Goal: Information Seeking & Learning: Learn about a topic

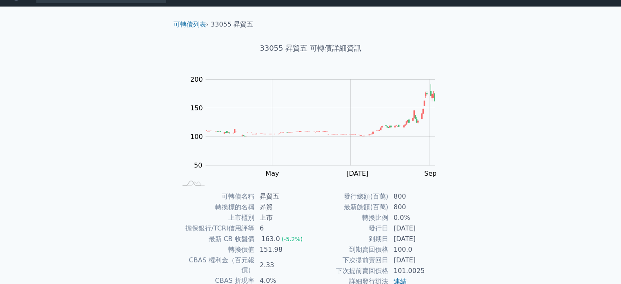
scroll to position [13, 0]
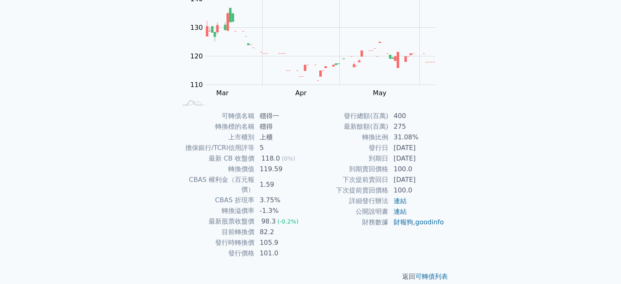
scroll to position [94, 0]
click at [432, 271] on p "返回 可轉債列表" at bounding box center [311, 276] width 288 height 10
click at [435, 272] on link "可轉債列表" at bounding box center [432, 276] width 33 height 8
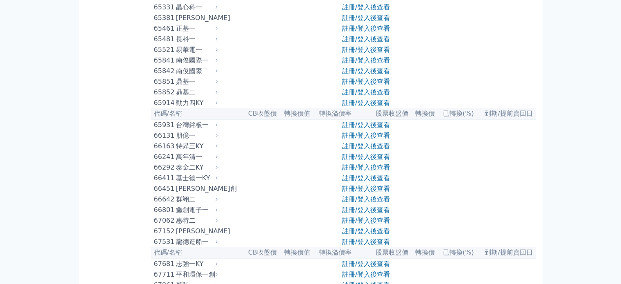
scroll to position [3759, 0]
